Goal: Check status

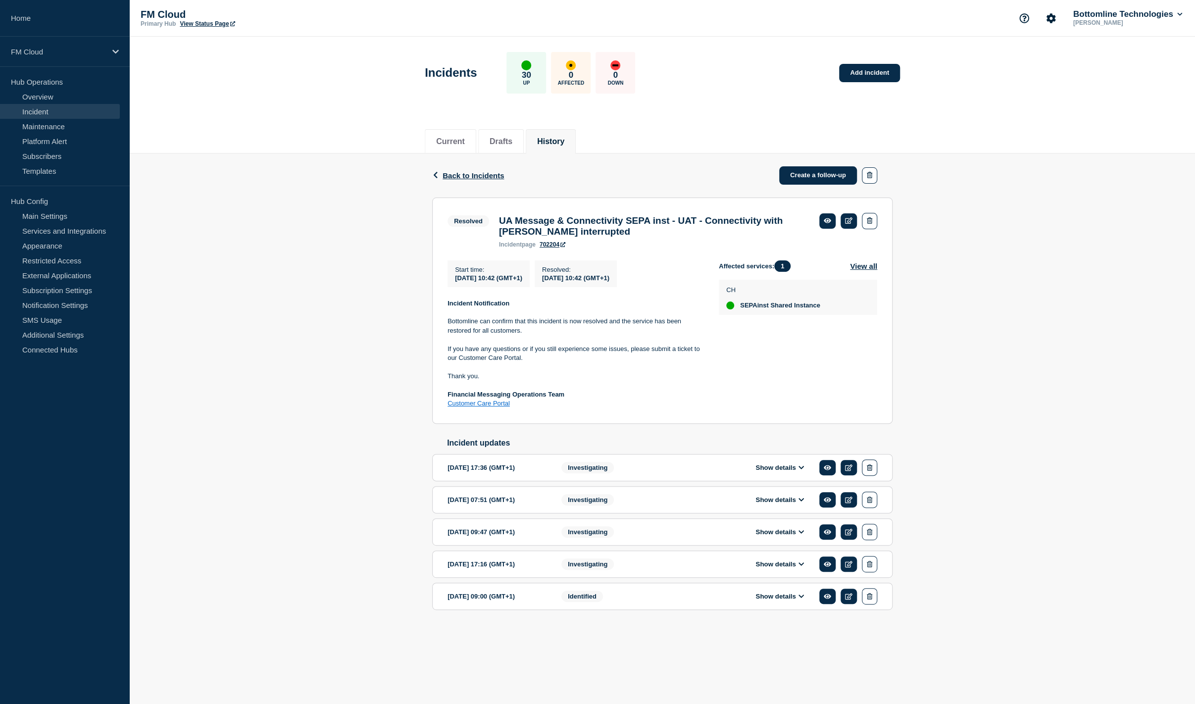
click at [621, 605] on div "Identified" at bounding box center [621, 596] width 120 height 16
click at [779, 601] on button "Show details" at bounding box center [780, 596] width 54 height 8
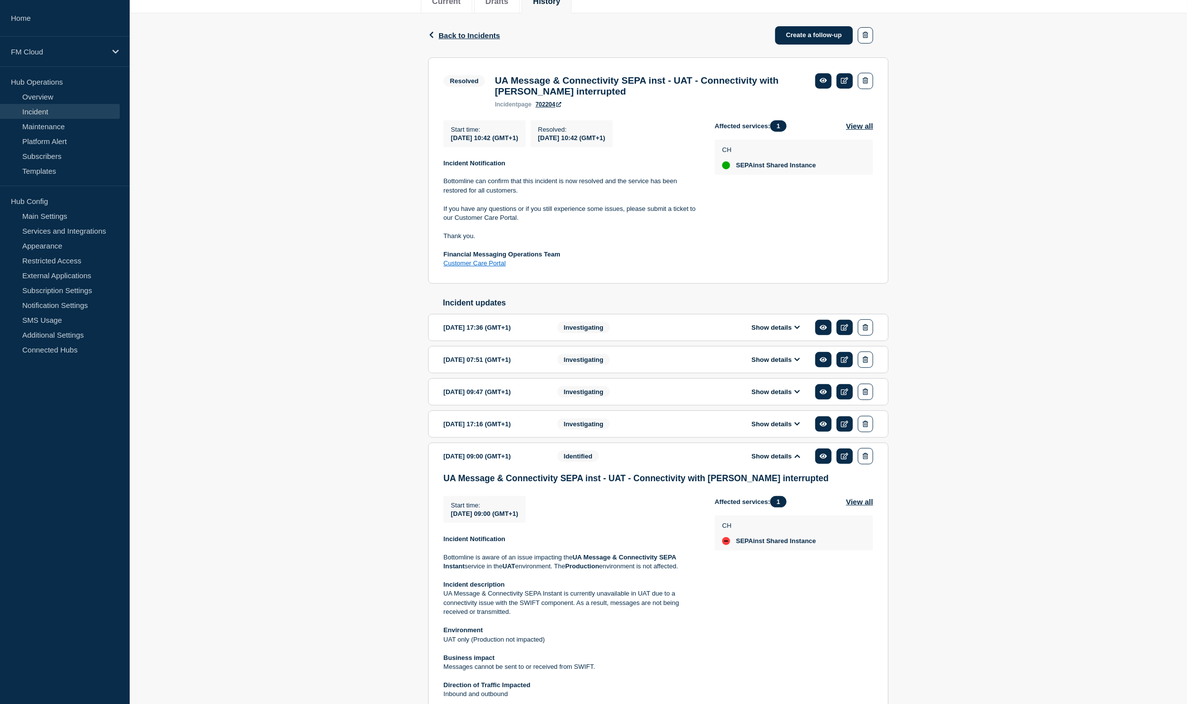
scroll to position [331, 0]
